Goal: Information Seeking & Learning: Learn about a topic

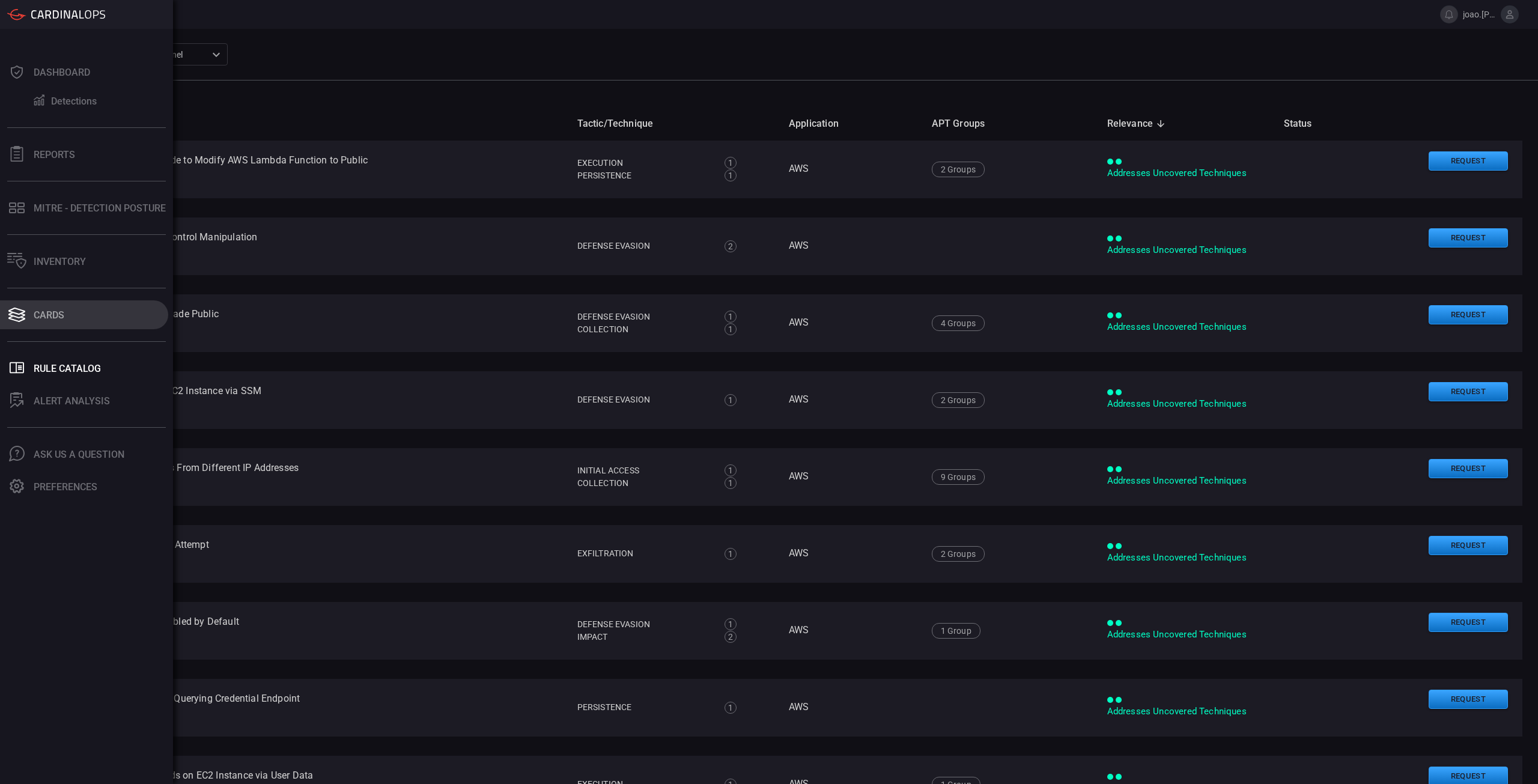
click at [55, 318] on div "Cards" at bounding box center [48, 315] width 30 height 11
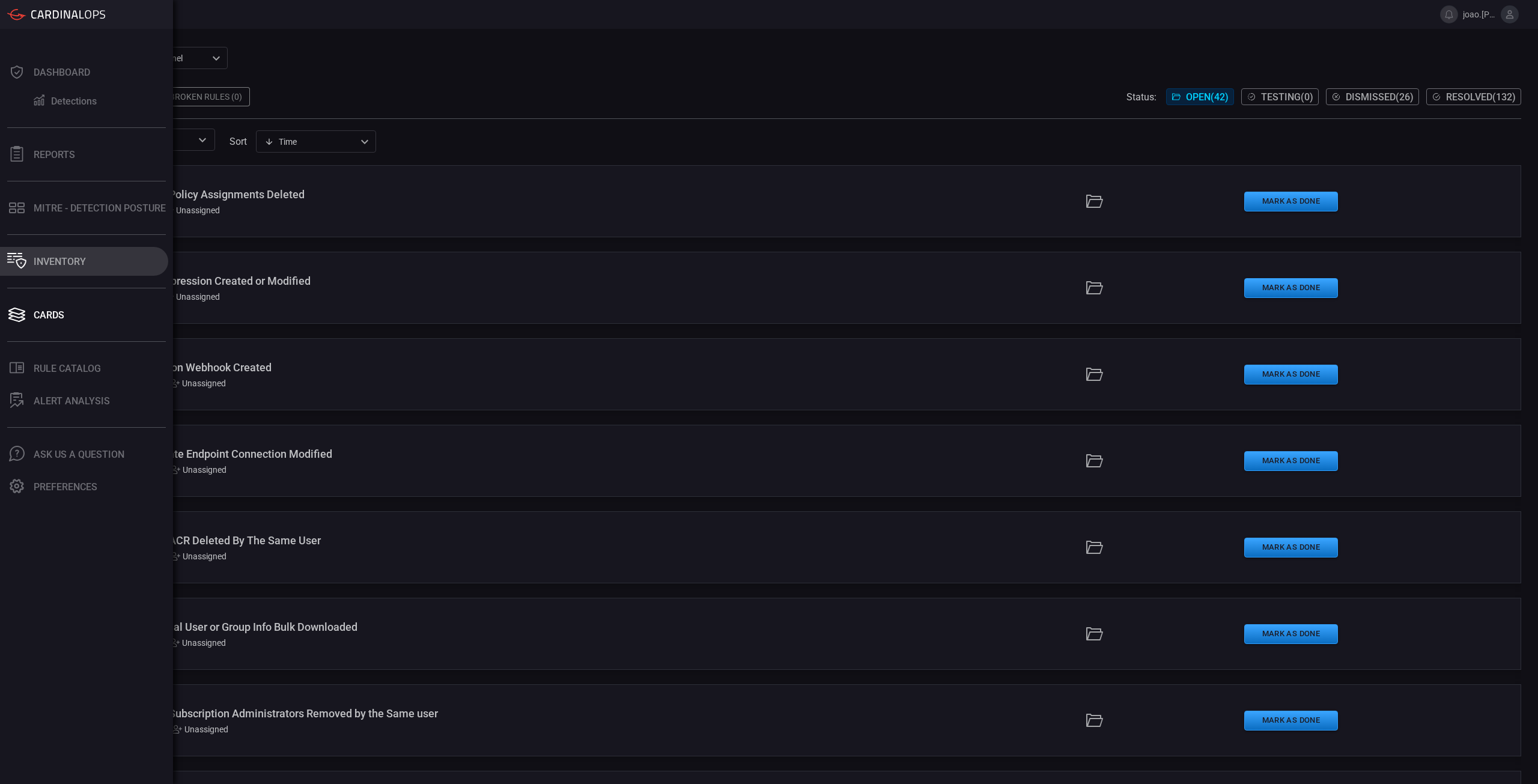
click at [41, 258] on div "Inventory" at bounding box center [59, 262] width 52 height 11
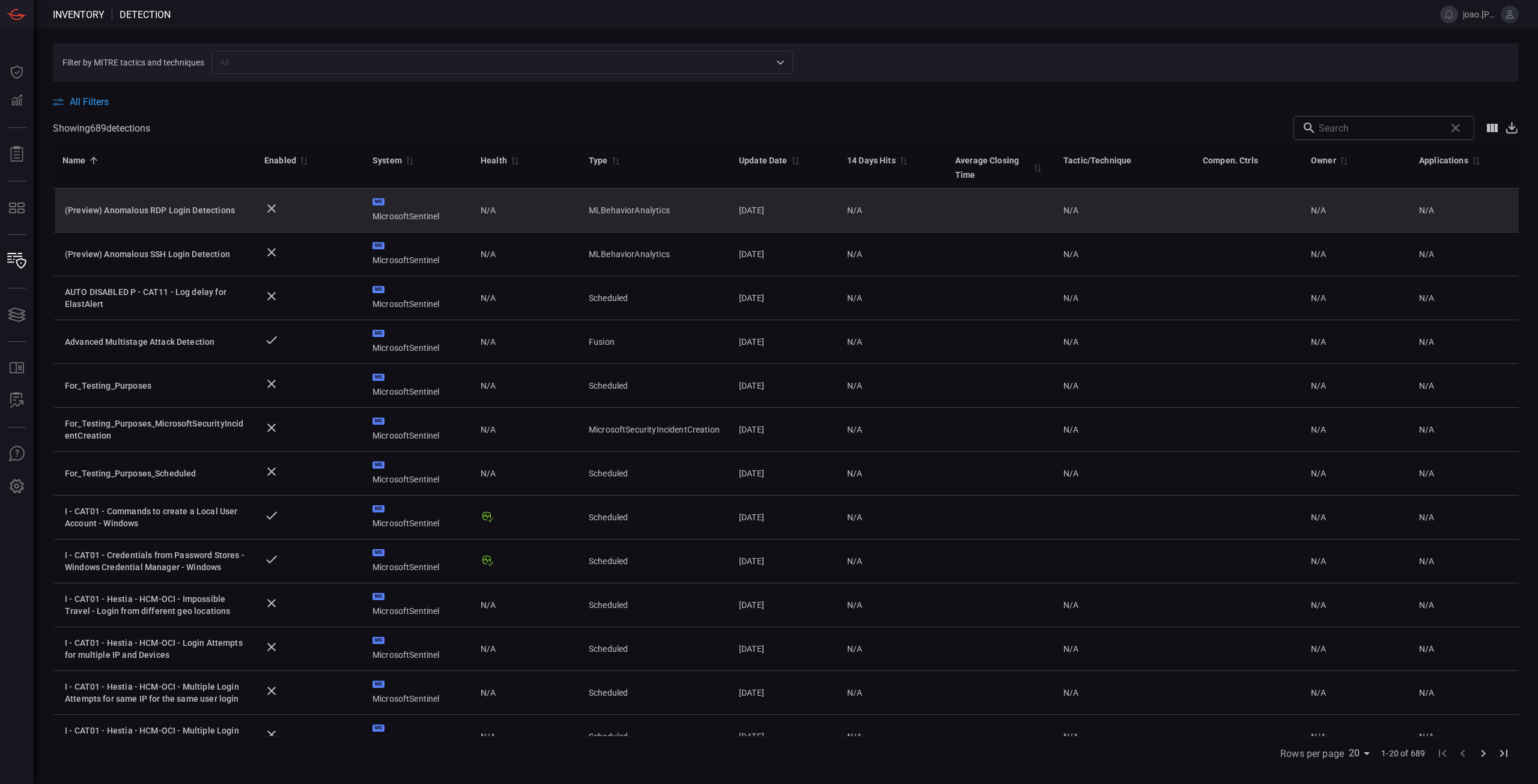
click at [189, 216] on td "(Preview) Anomalous RDP Login Detections" at bounding box center [154, 211] width 202 height 44
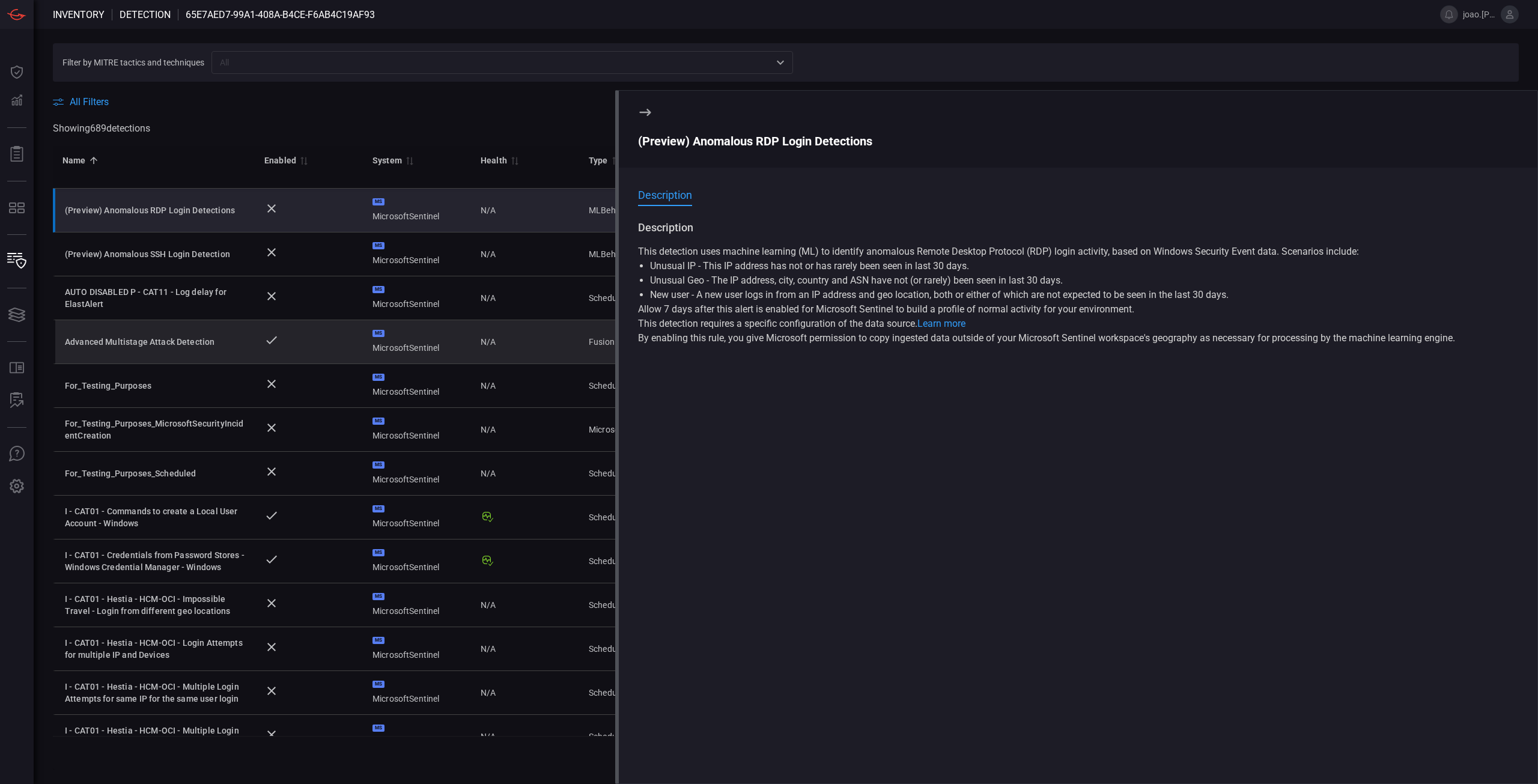
click at [196, 345] on div "Advanced Multistage Attack Detection" at bounding box center [155, 342] width 180 height 12
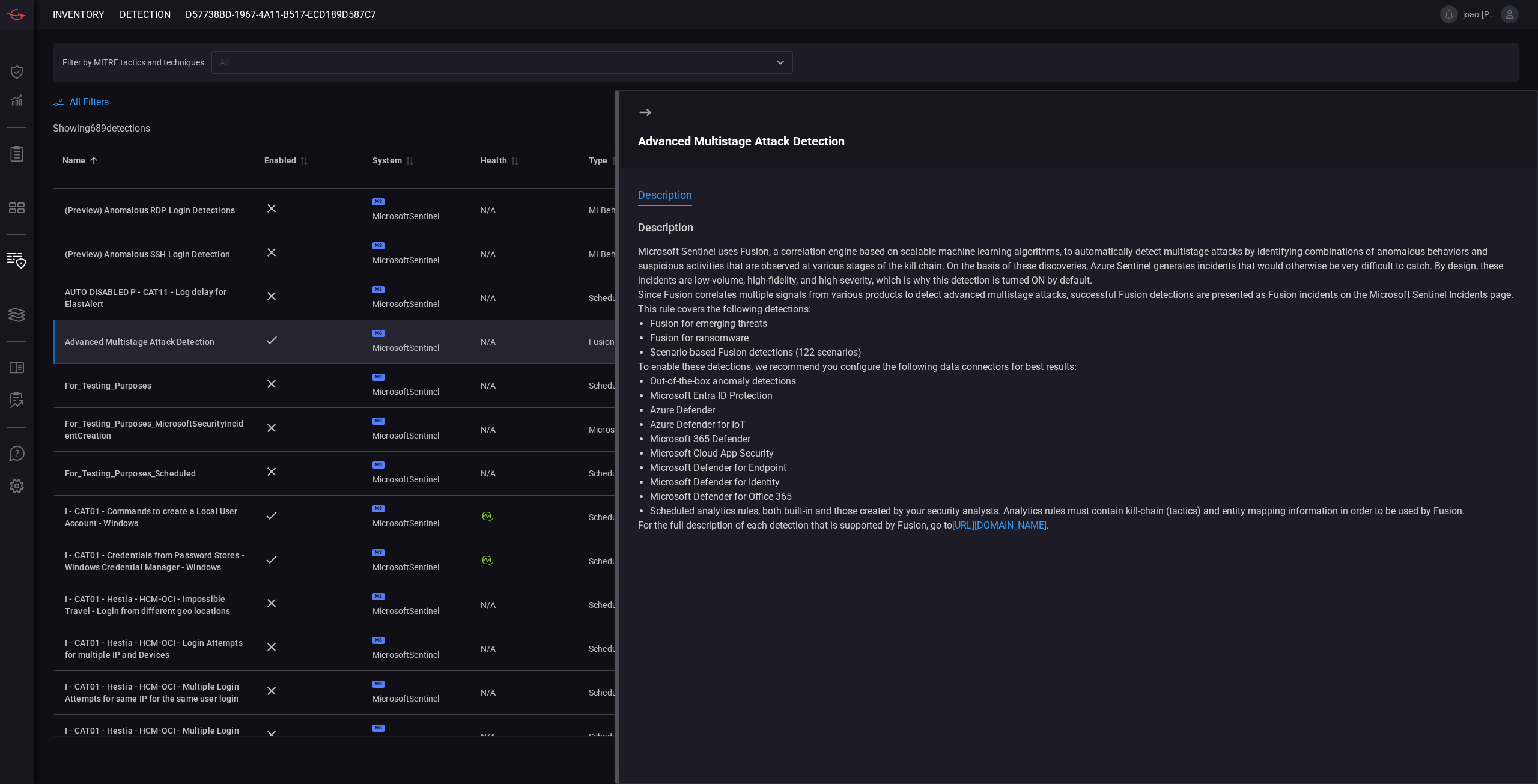
drag, startPoint x: 647, startPoint y: 105, endPoint x: 657, endPoint y: 113, distance: 12.8
click at [647, 105] on icon at bounding box center [645, 112] width 14 height 14
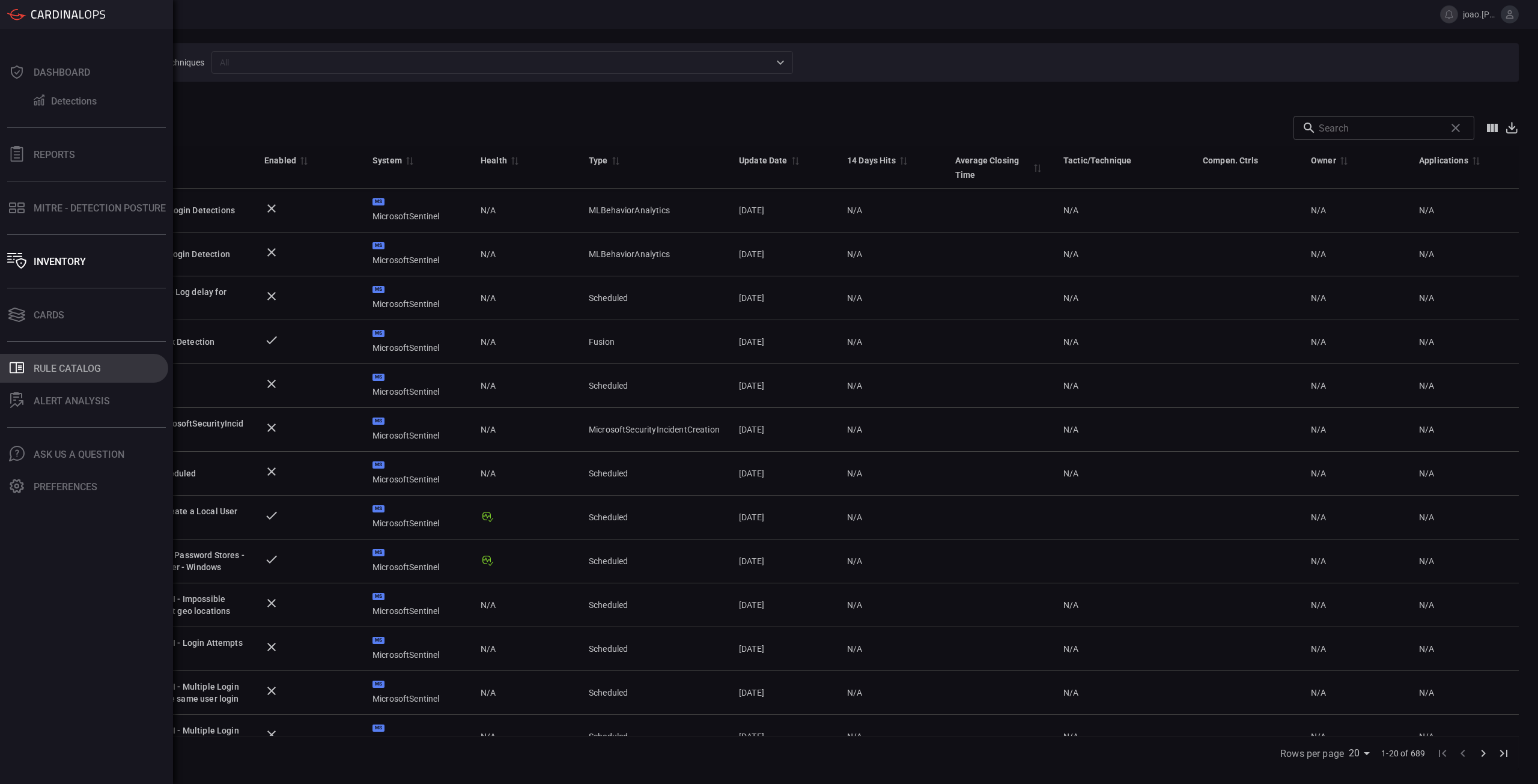
click at [37, 375] on button ".st0_rule_catalog_icon{fill: currentColor;} Rule Catalog" at bounding box center [84, 368] width 168 height 28
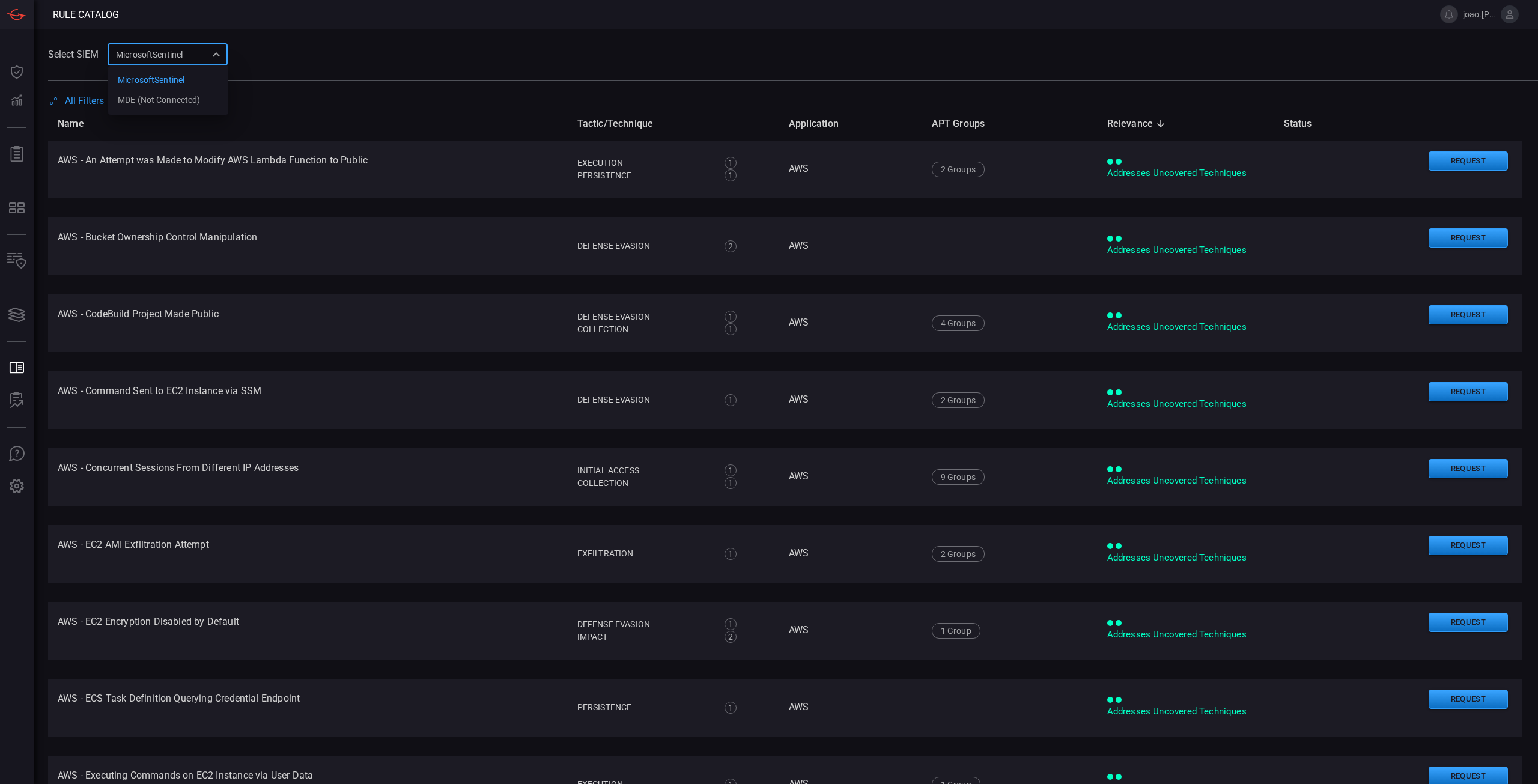
click at [218, 53] on div "MicrosoftSentinel eaf3c79f-92fd-45f4-9fc6-6cb6b7a0eaaf MicrosoftSentinel MDE (N…" at bounding box center [167, 54] width 121 height 22
click at [200, 103] on div "MDE (Not Connected)" at bounding box center [159, 100] width 83 height 12
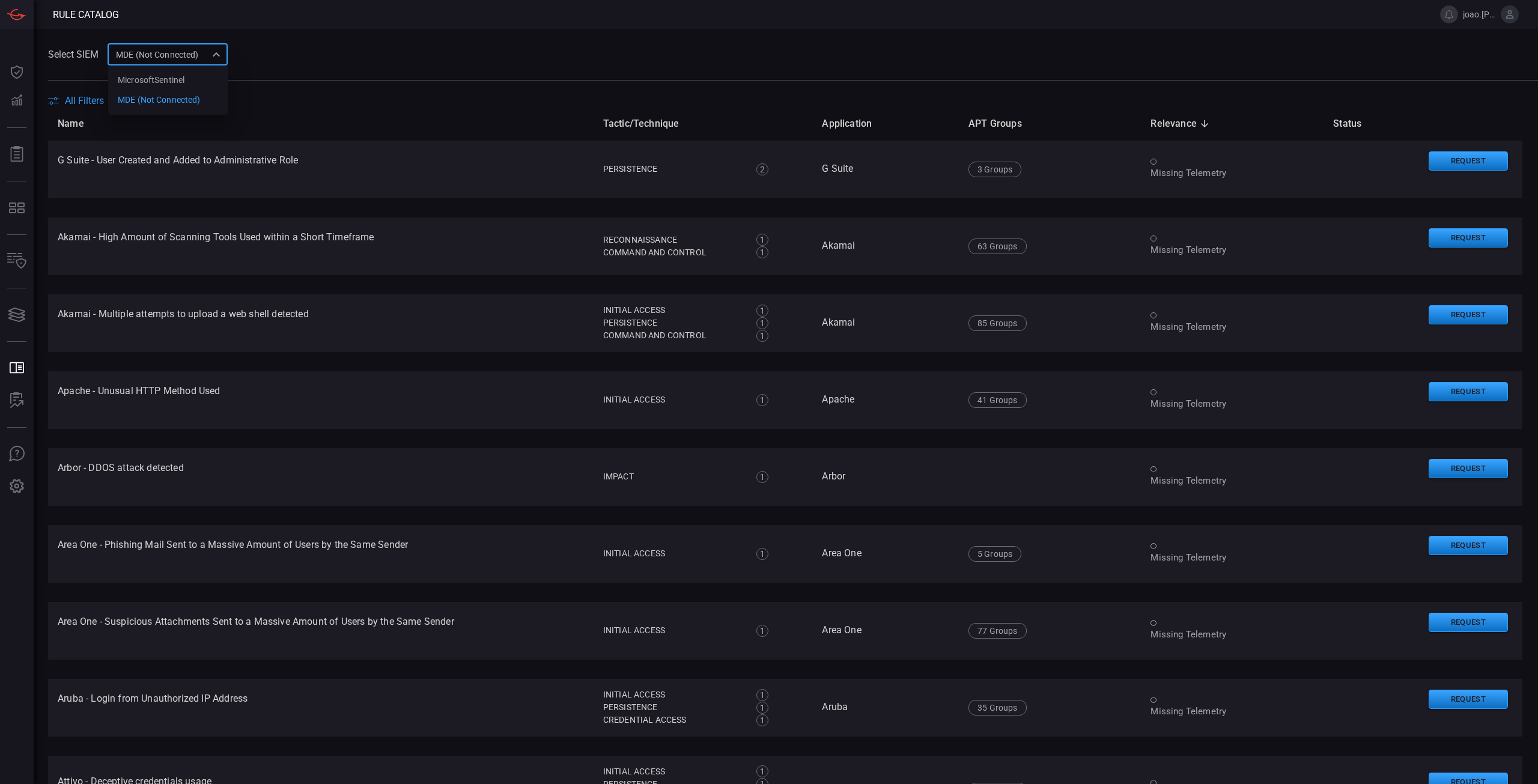
click at [216, 60] on div "MDE (Not Connected) 685320a4-fade-40c7-bb89-cca39f956508 MicrosoftSentinel MDE …" at bounding box center [167, 54] width 121 height 22
click at [202, 80] on li "MicrosoftSentinel" at bounding box center [168, 80] width 121 height 20
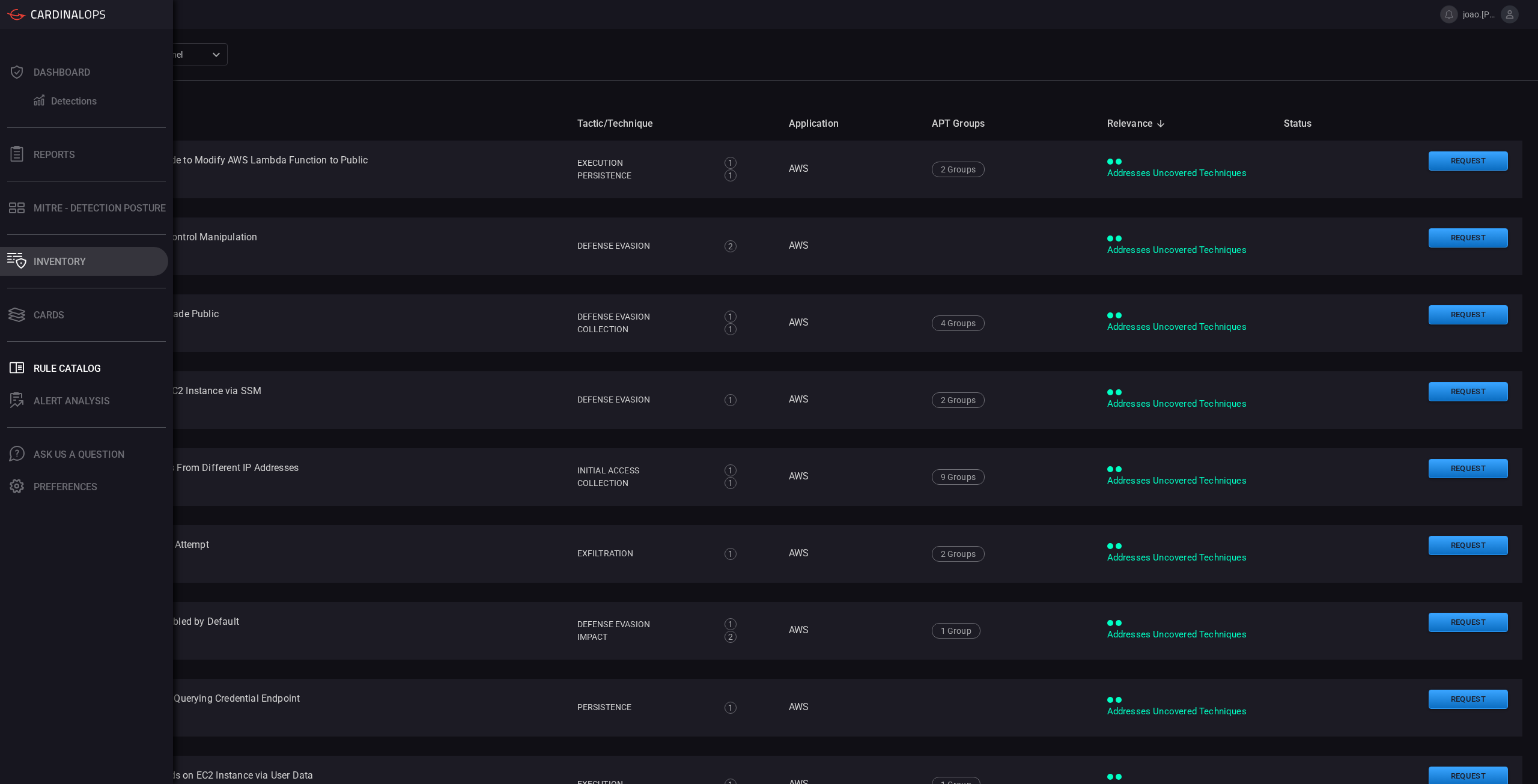
click at [65, 264] on div "Inventory" at bounding box center [59, 262] width 52 height 11
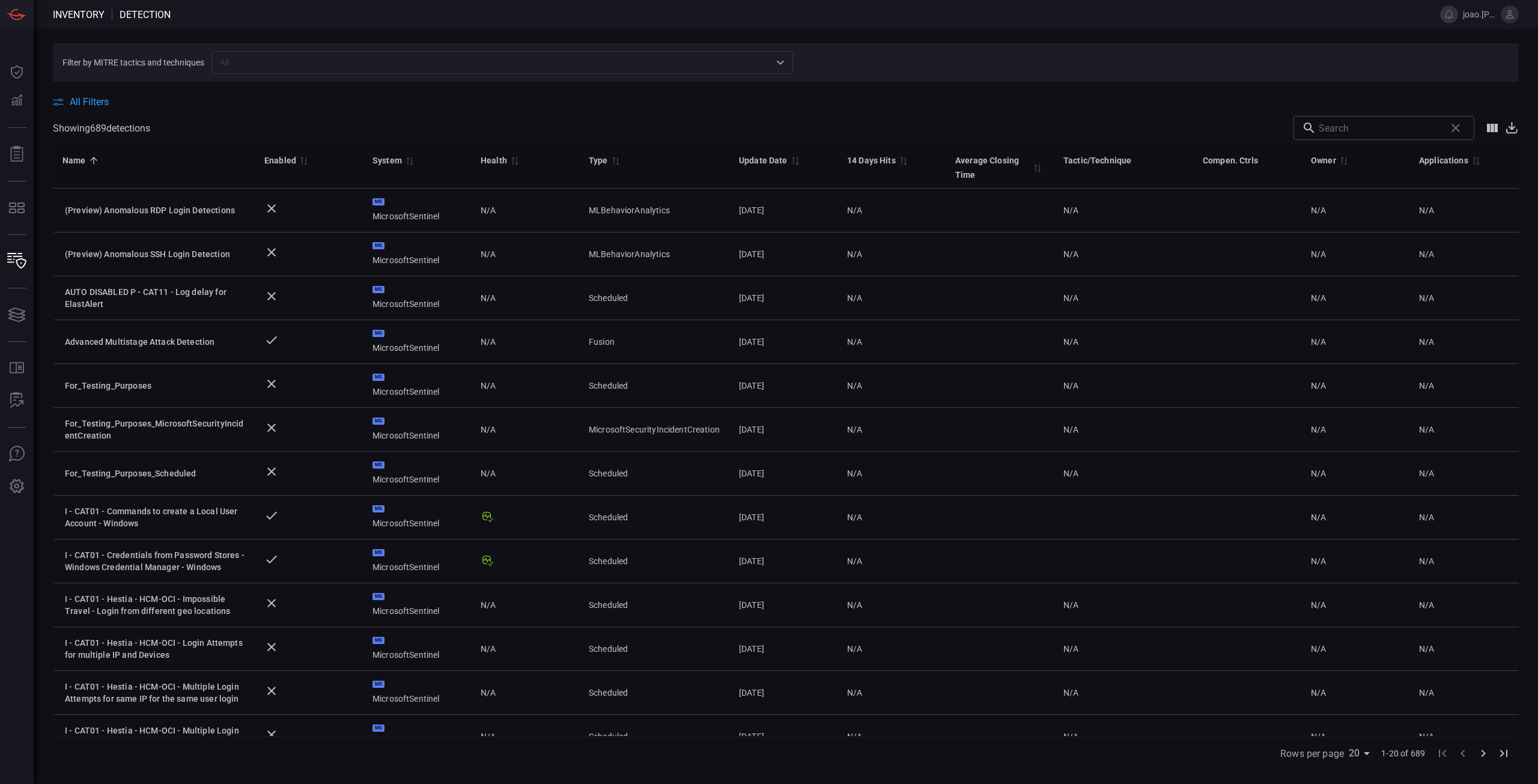
click at [778, 58] on icon "Open" at bounding box center [779, 62] width 14 height 14
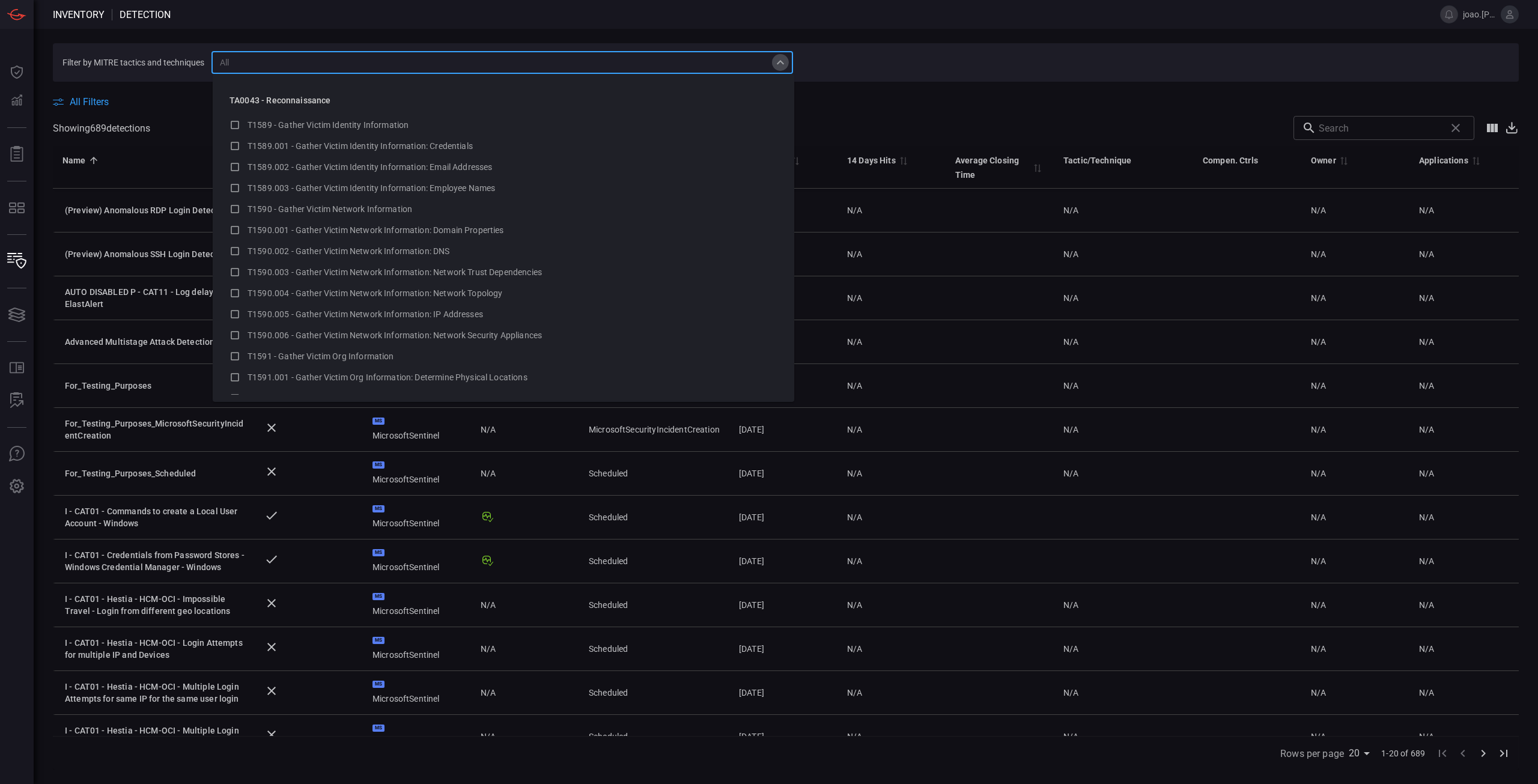
click at [779, 58] on icon "Close" at bounding box center [779, 62] width 14 height 14
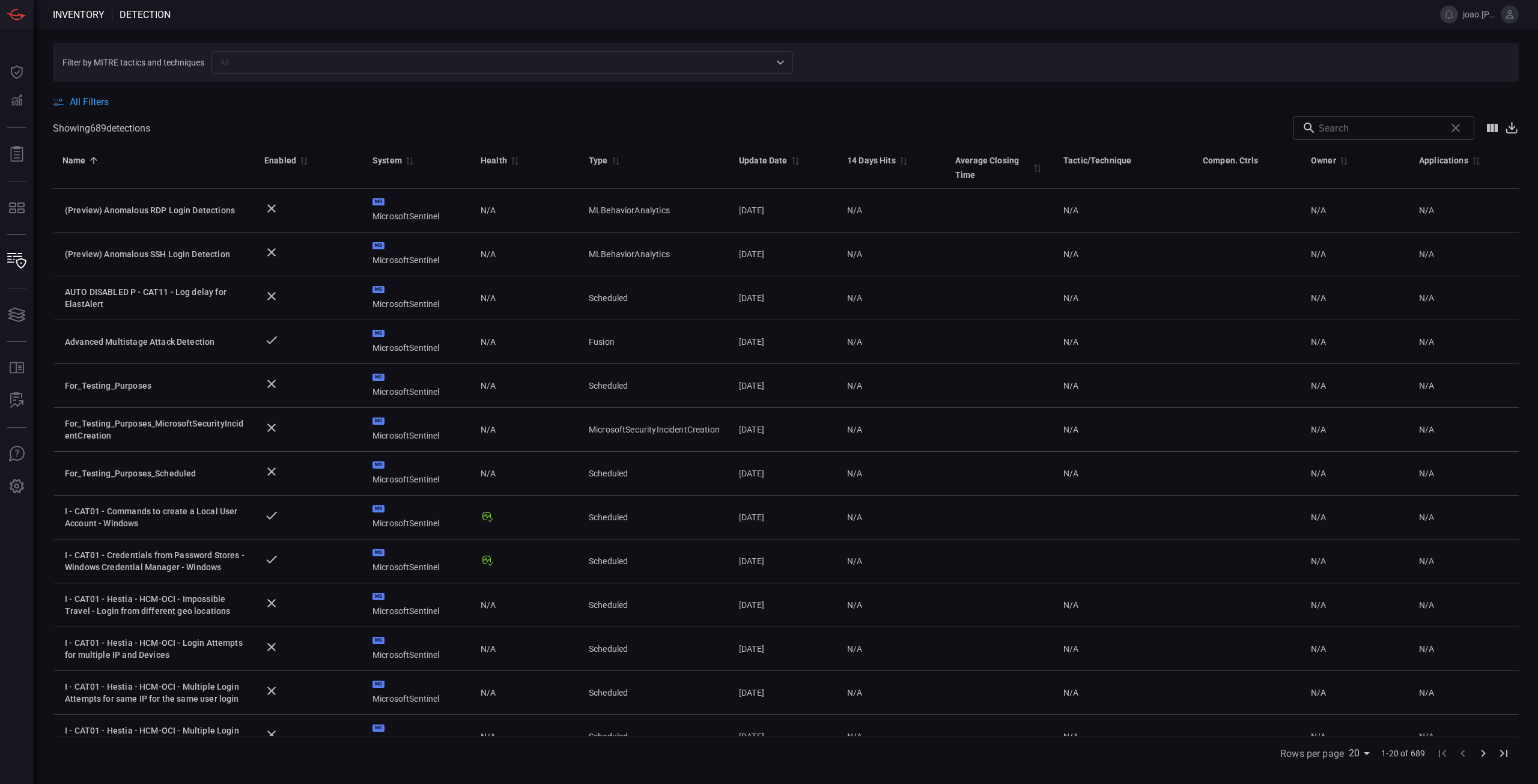
click at [1153, 126] on icon at bounding box center [1510, 127] width 14 height 14
